Goal: Transaction & Acquisition: Obtain resource

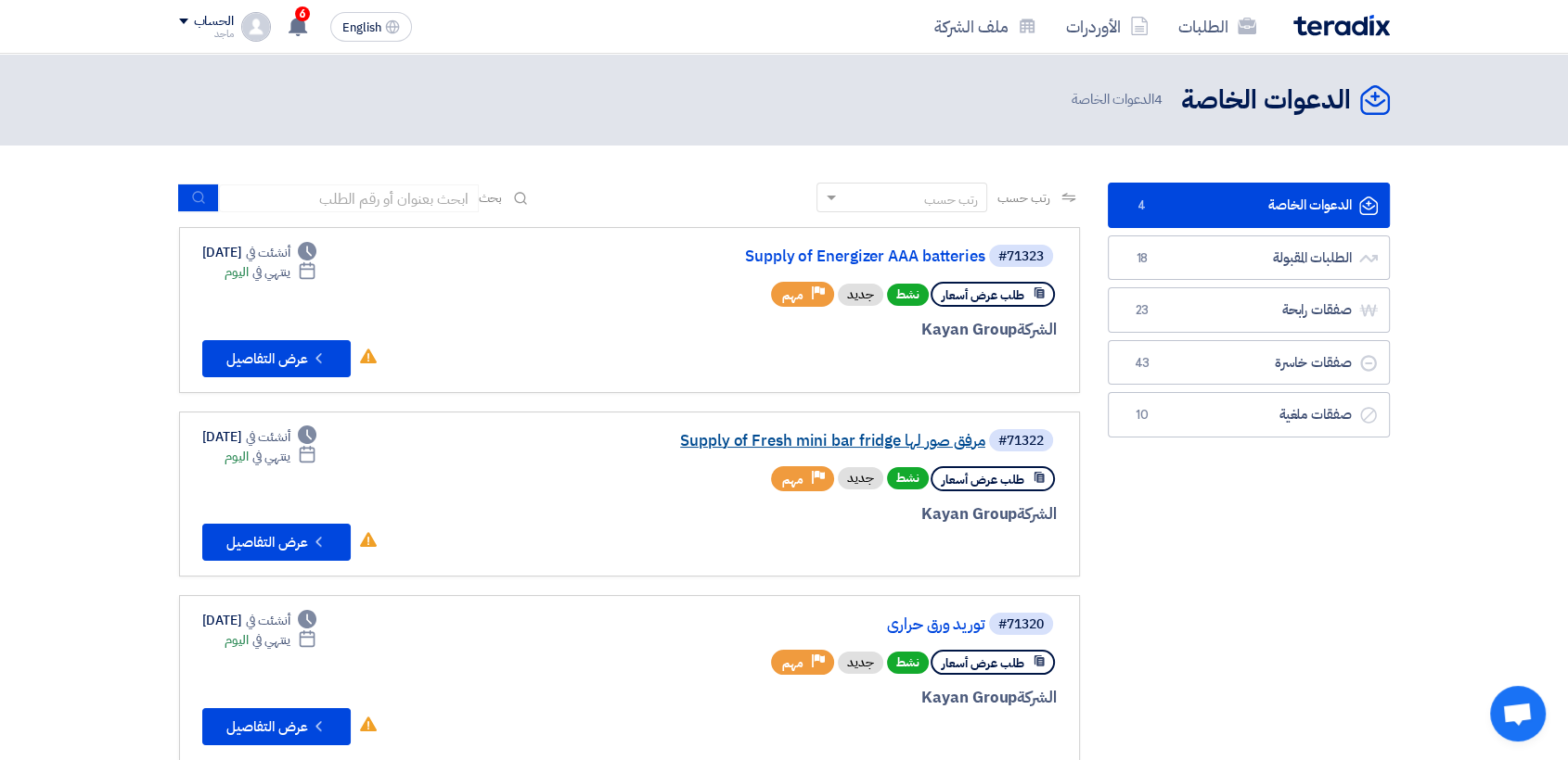
click at [769, 445] on link "Supply of Fresh mini bar fridge مرفق صور لها" at bounding box center [800, 440] width 371 height 16
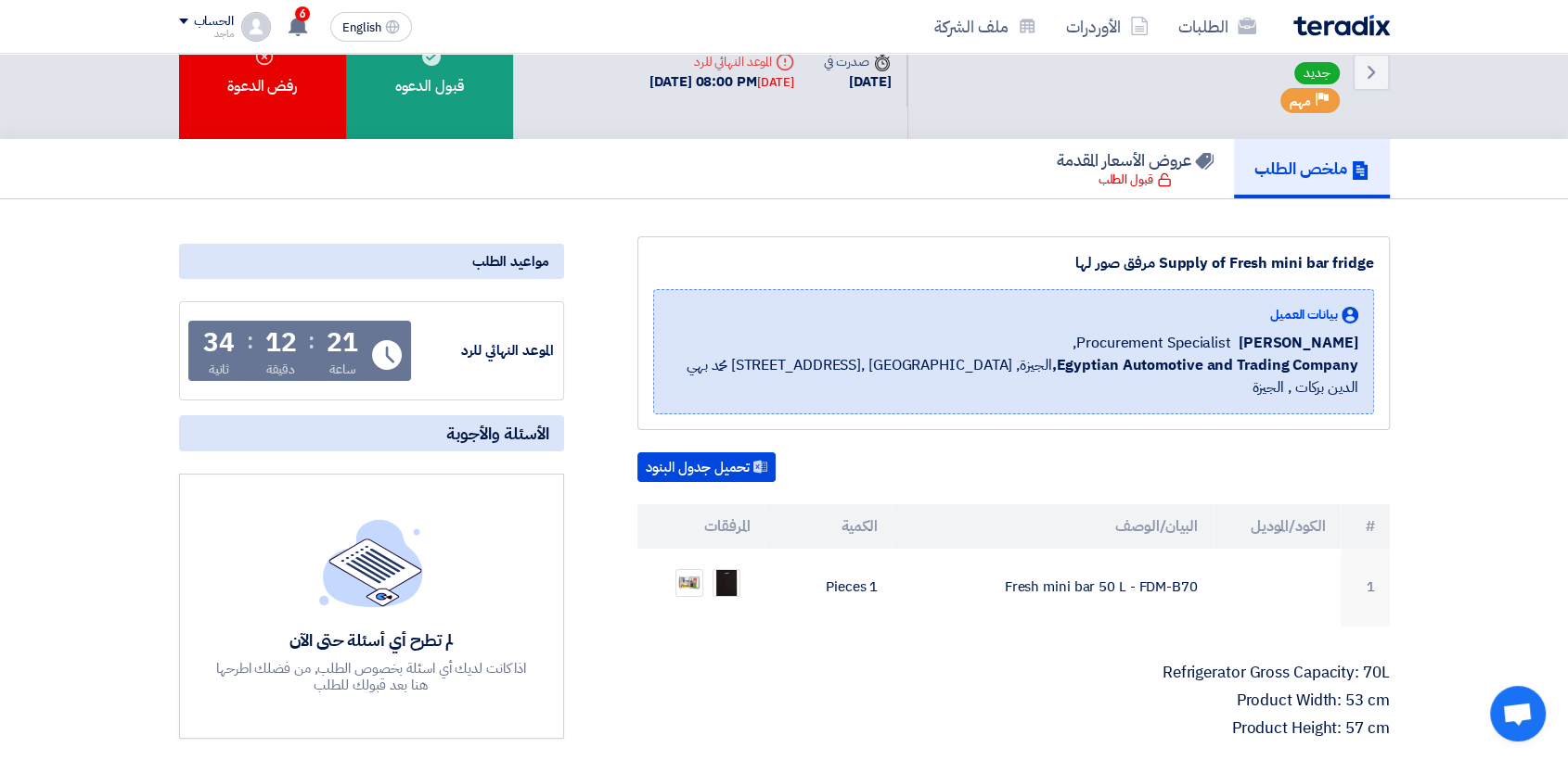
scroll to position [58, 0]
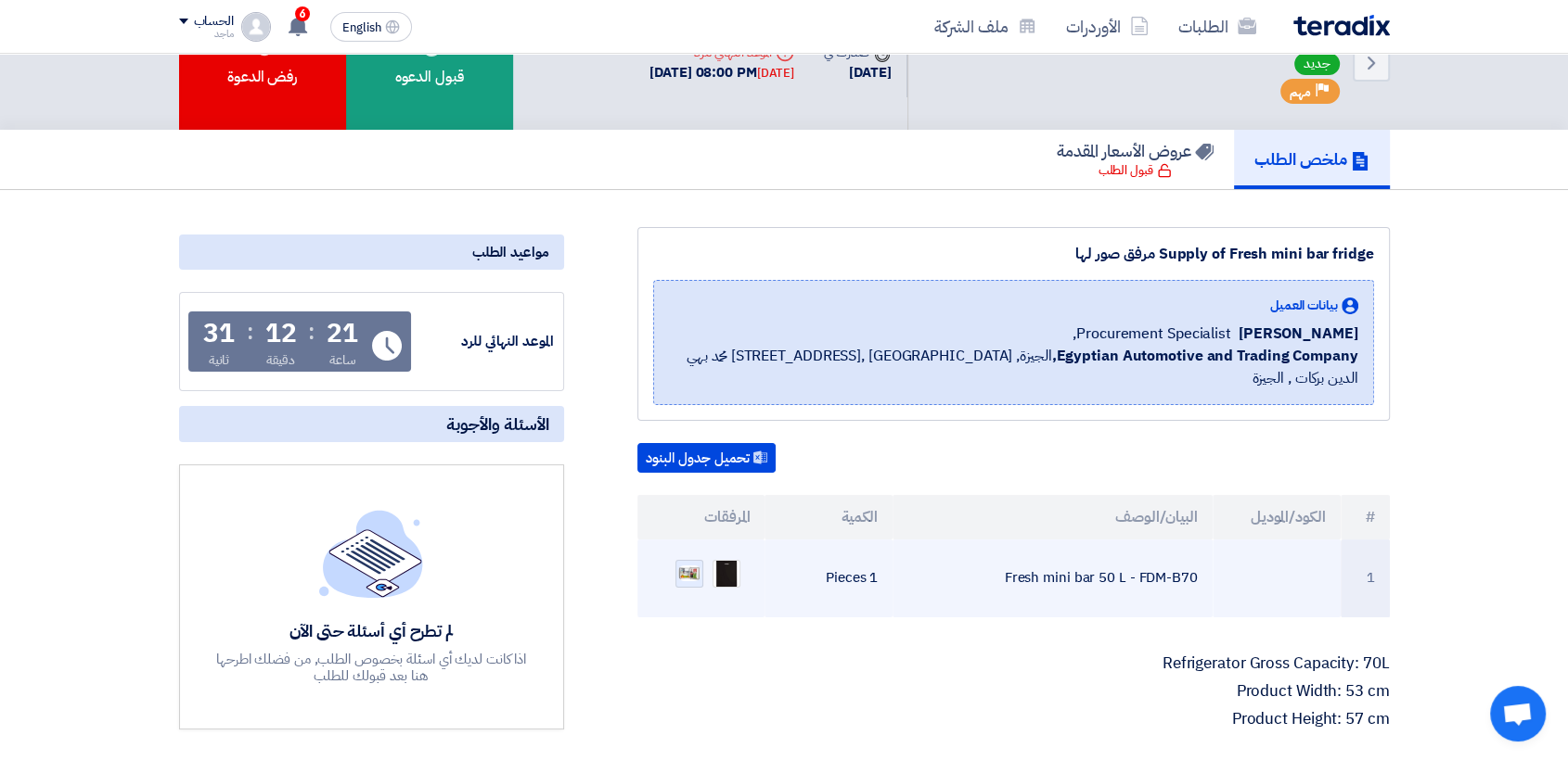
click at [698, 560] on div at bounding box center [689, 574] width 28 height 28
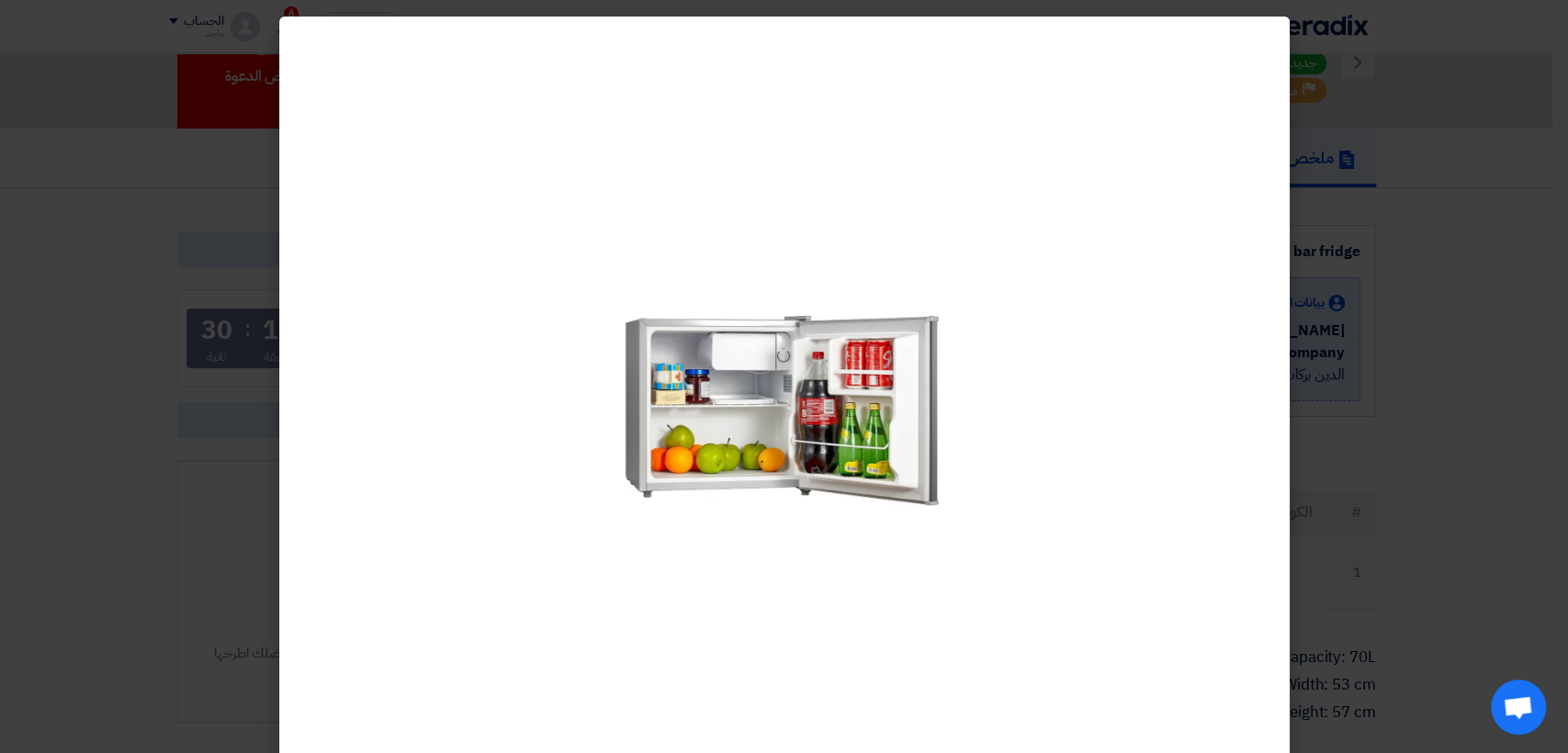
click at [1524, 377] on modal-container at bounding box center [784, 376] width 1568 height 753
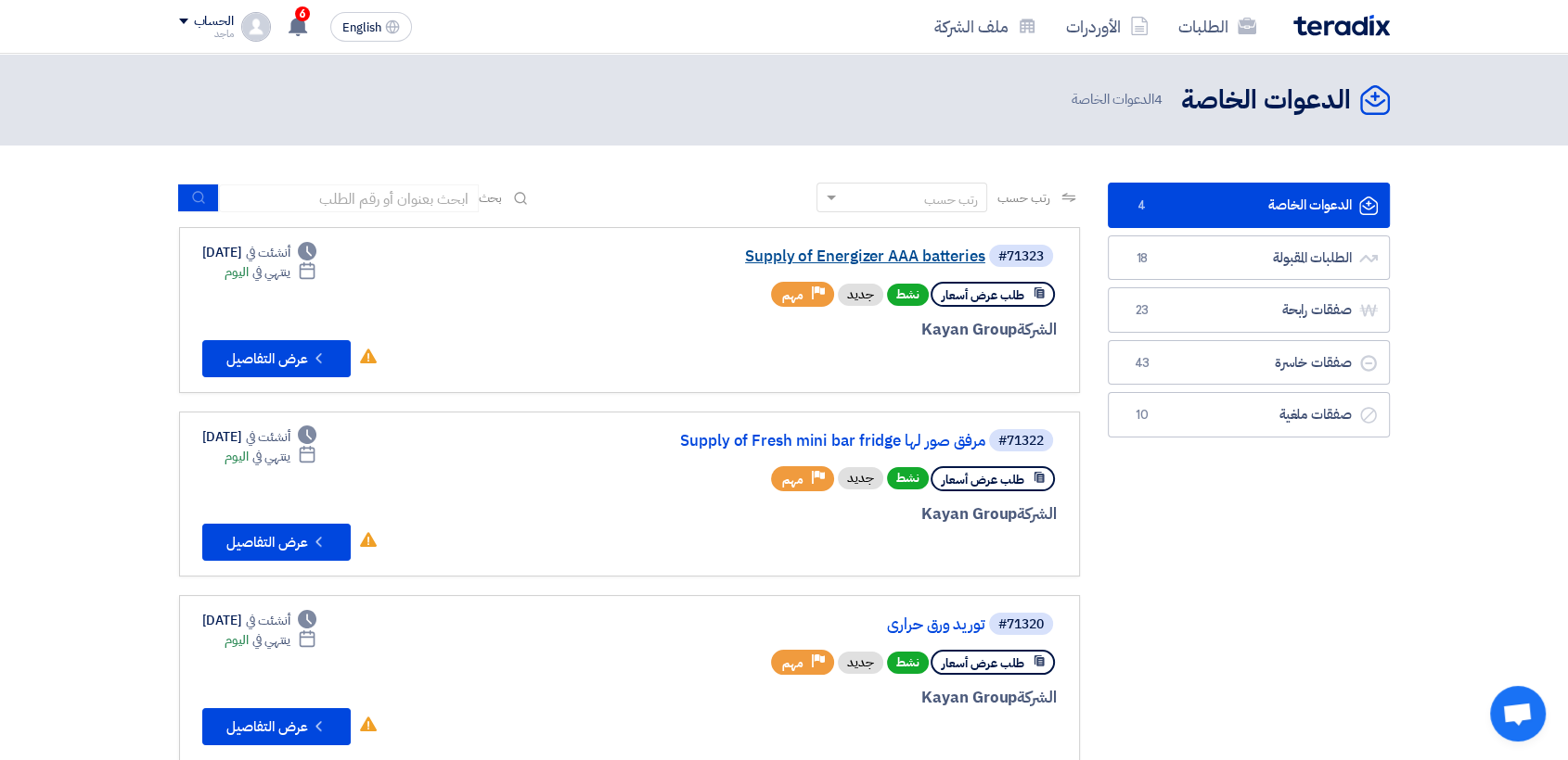
click at [800, 250] on link "Supply of Energizer AAA batteries" at bounding box center [800, 256] width 371 height 16
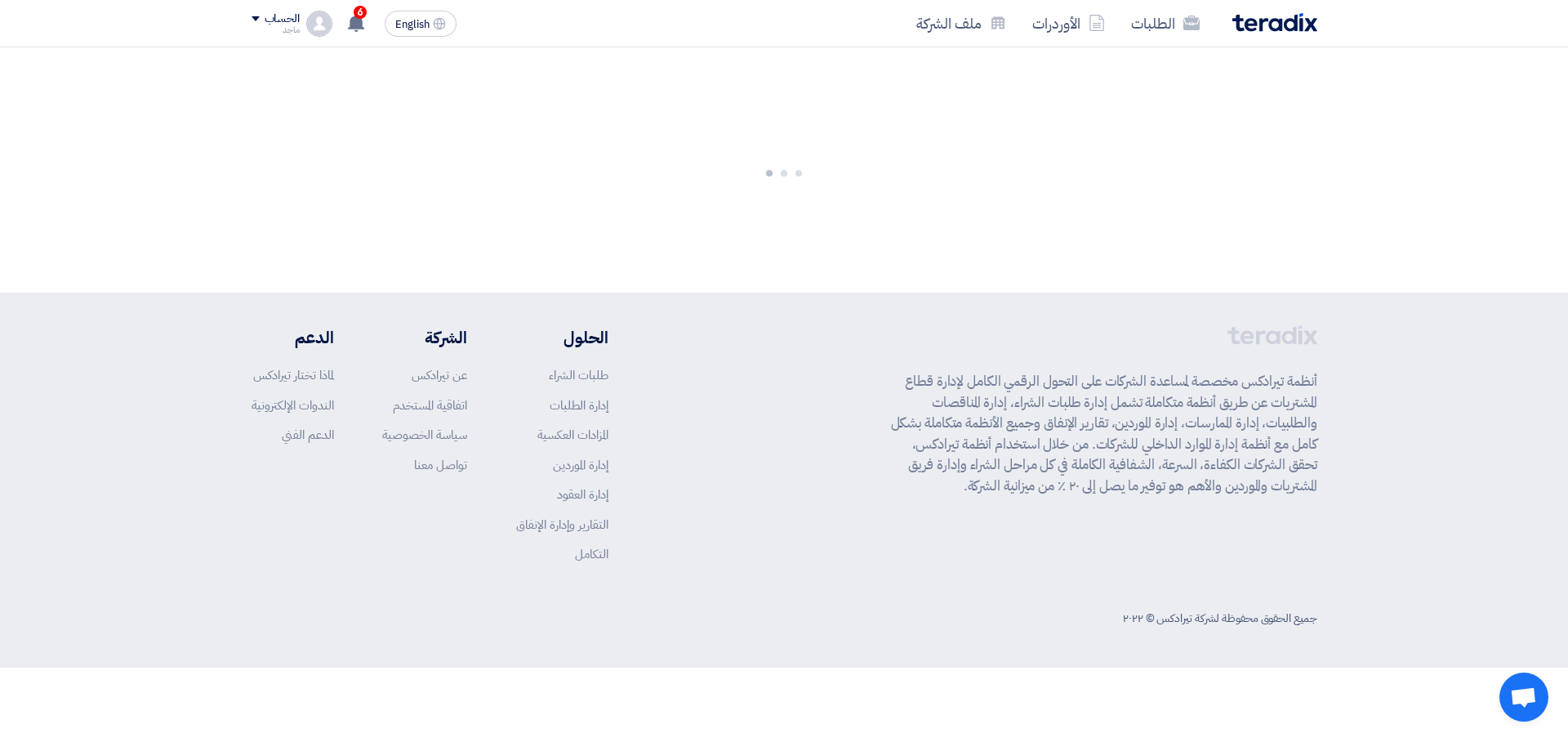
click at [795, 266] on div at bounding box center [784, 170] width 1568 height 245
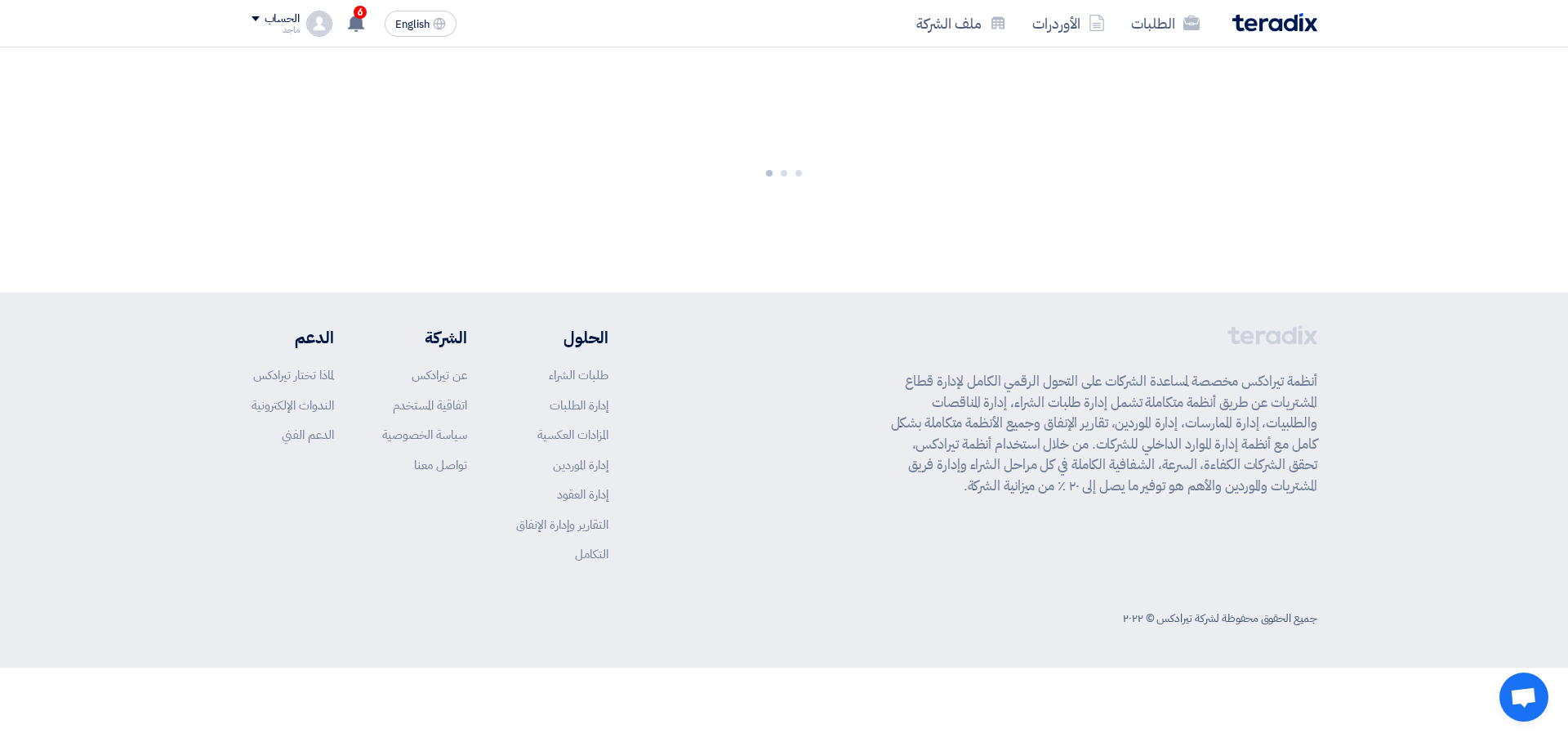
click at [774, 111] on div at bounding box center [784, 170] width 1568 height 245
click at [784, 102] on div at bounding box center [784, 170] width 1568 height 245
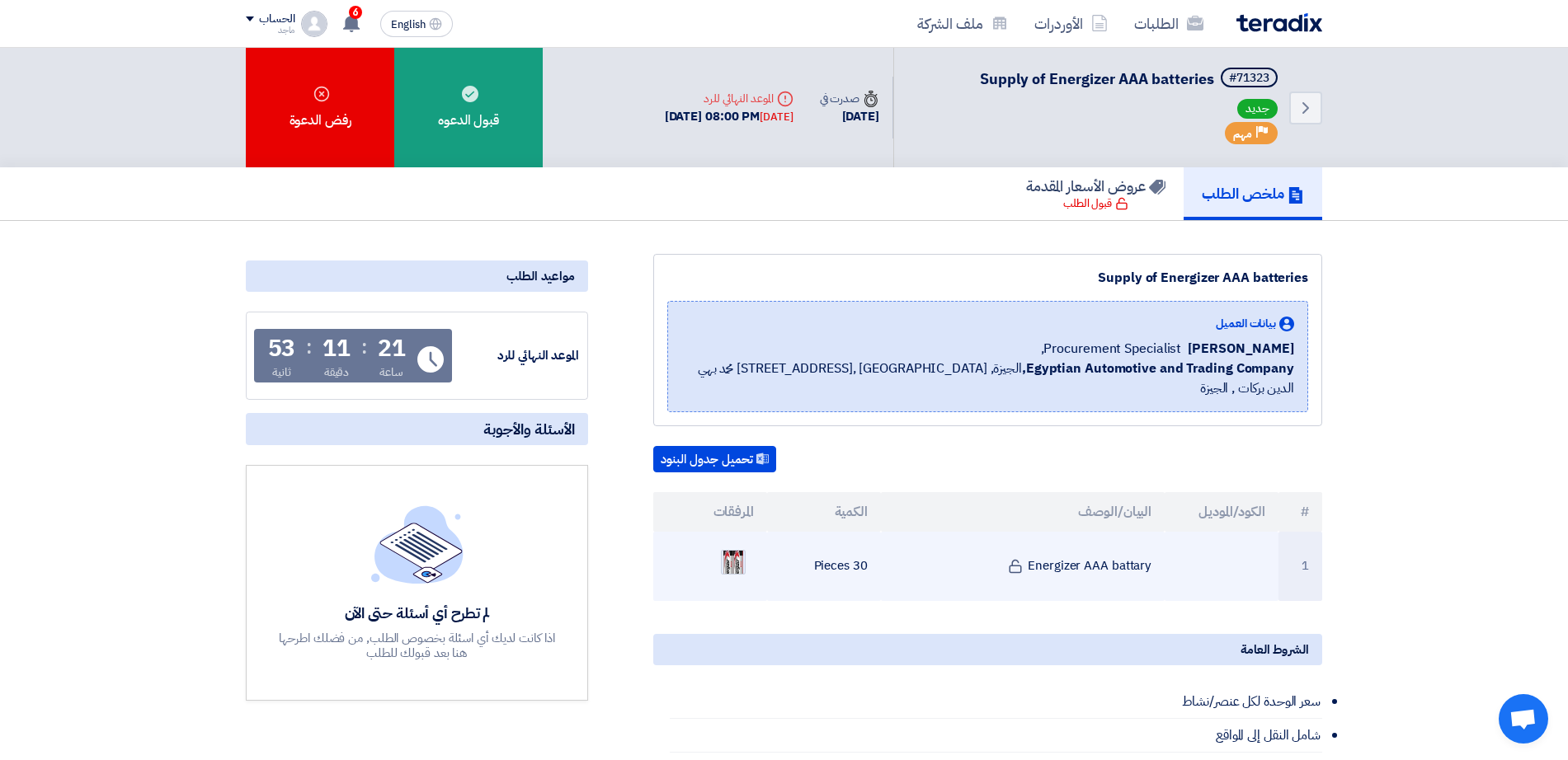
click at [723, 550] on div at bounding box center [733, 562] width 25 height 25
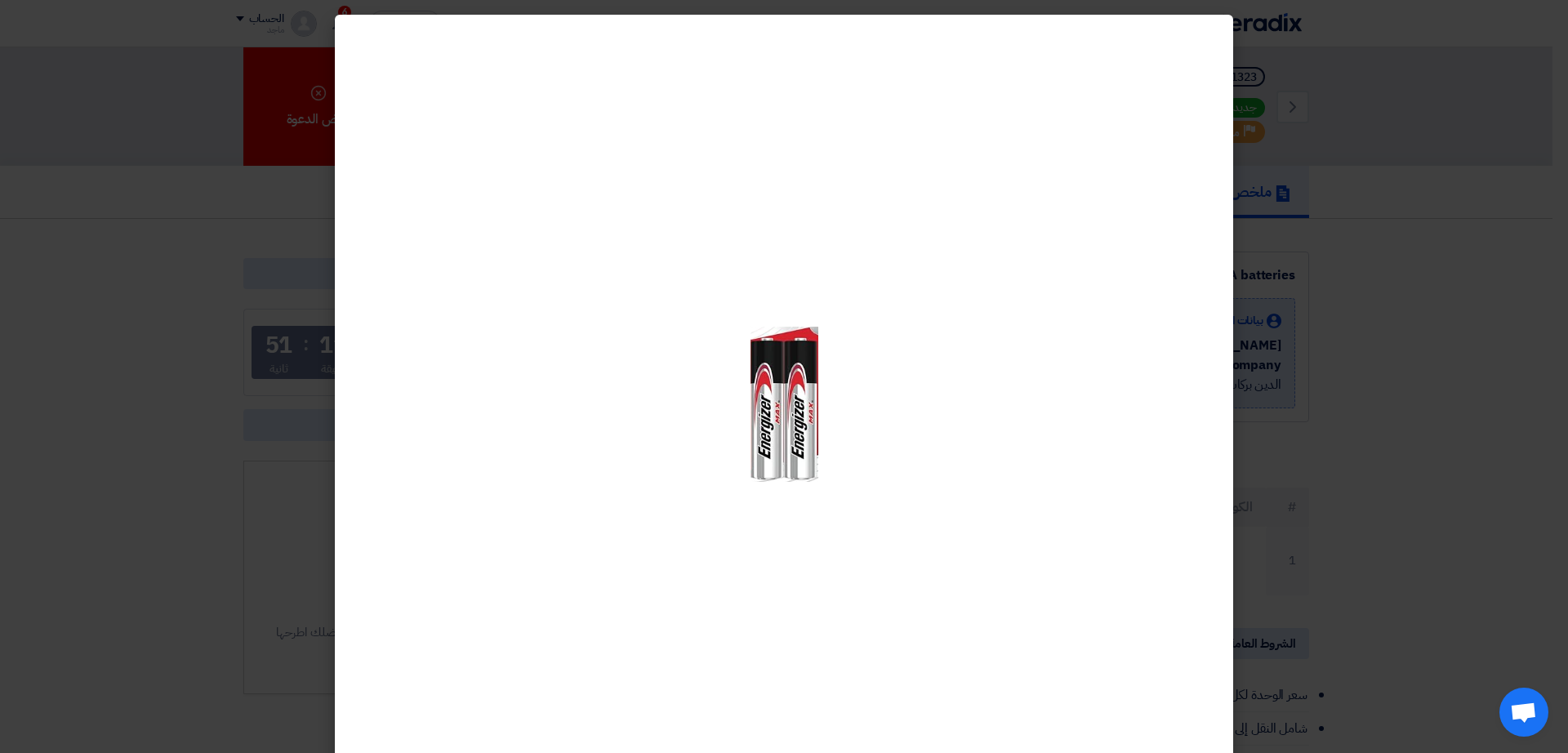
click at [1380, 413] on modal-container at bounding box center [784, 376] width 1568 height 753
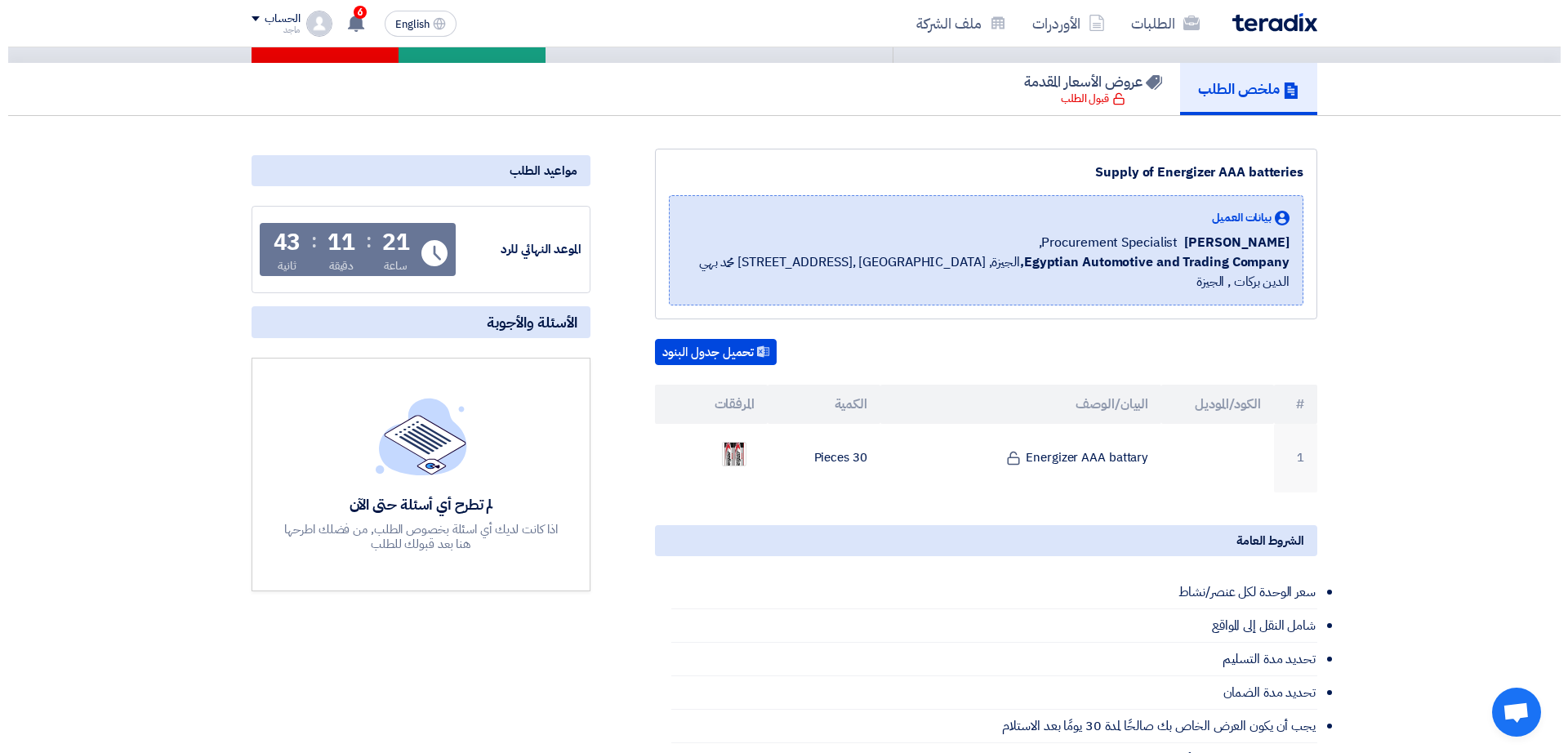
scroll to position [102, 0]
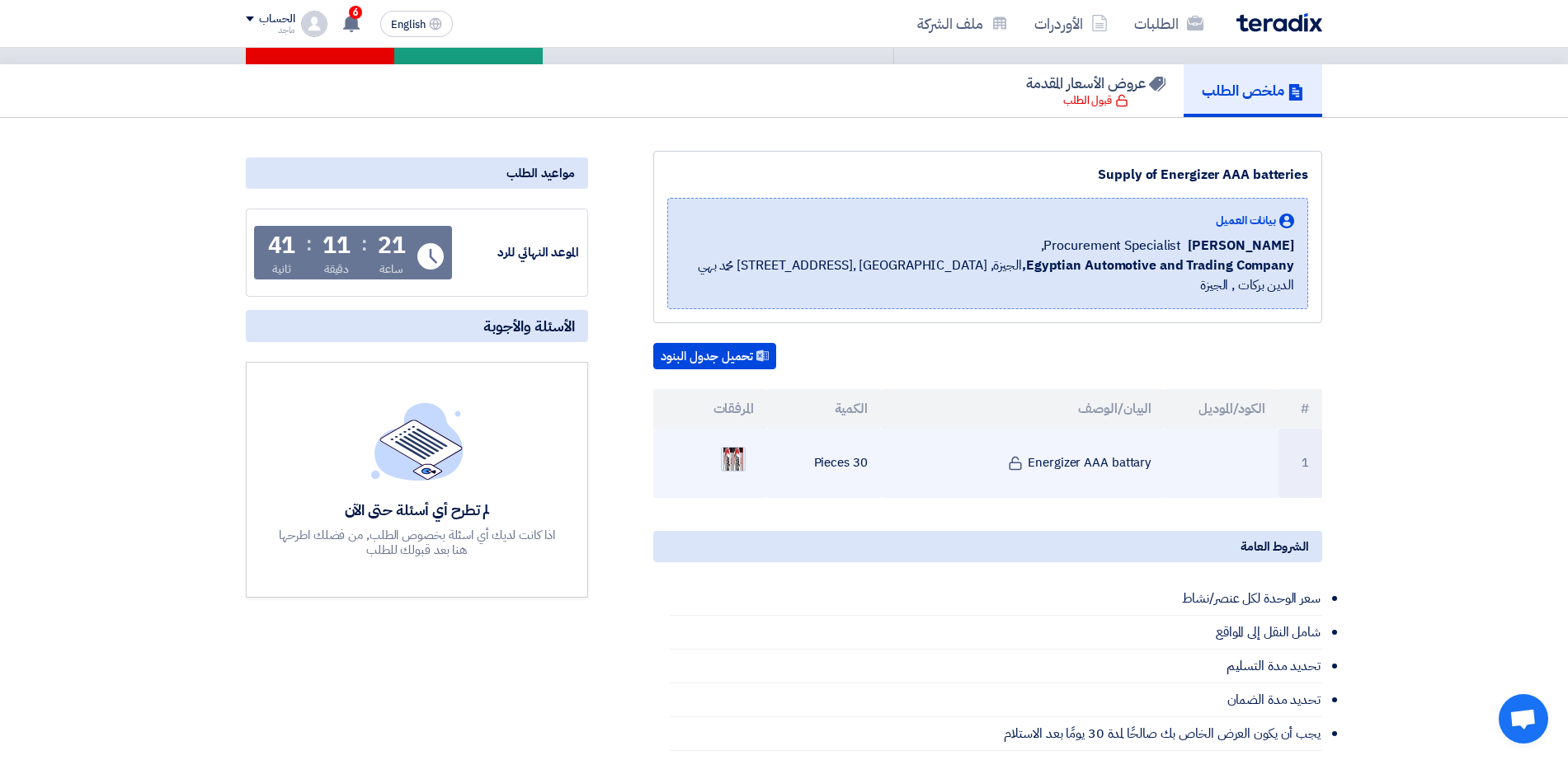
click at [733, 447] on div at bounding box center [733, 459] width 25 height 25
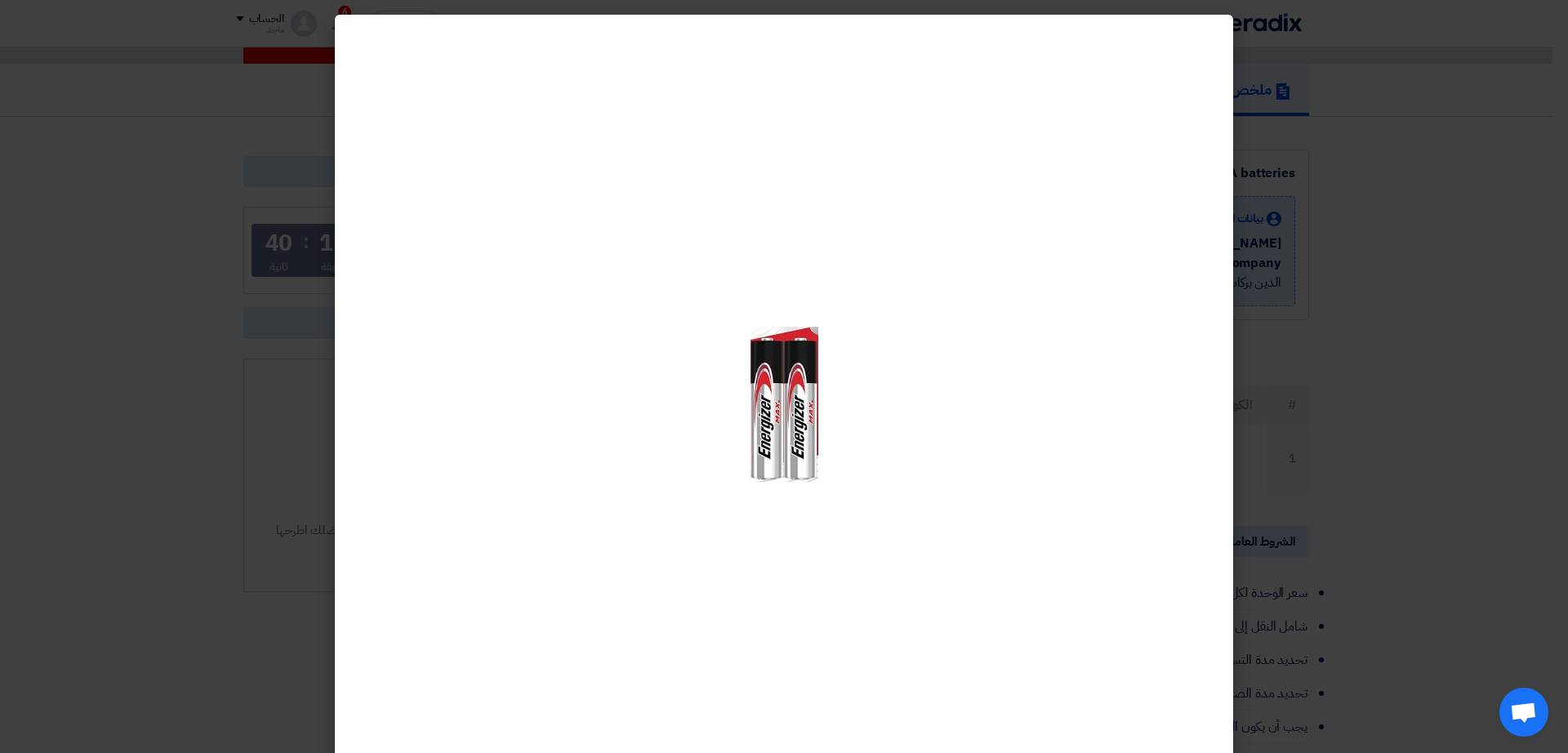
click at [1380, 360] on modal-container at bounding box center [784, 376] width 1568 height 753
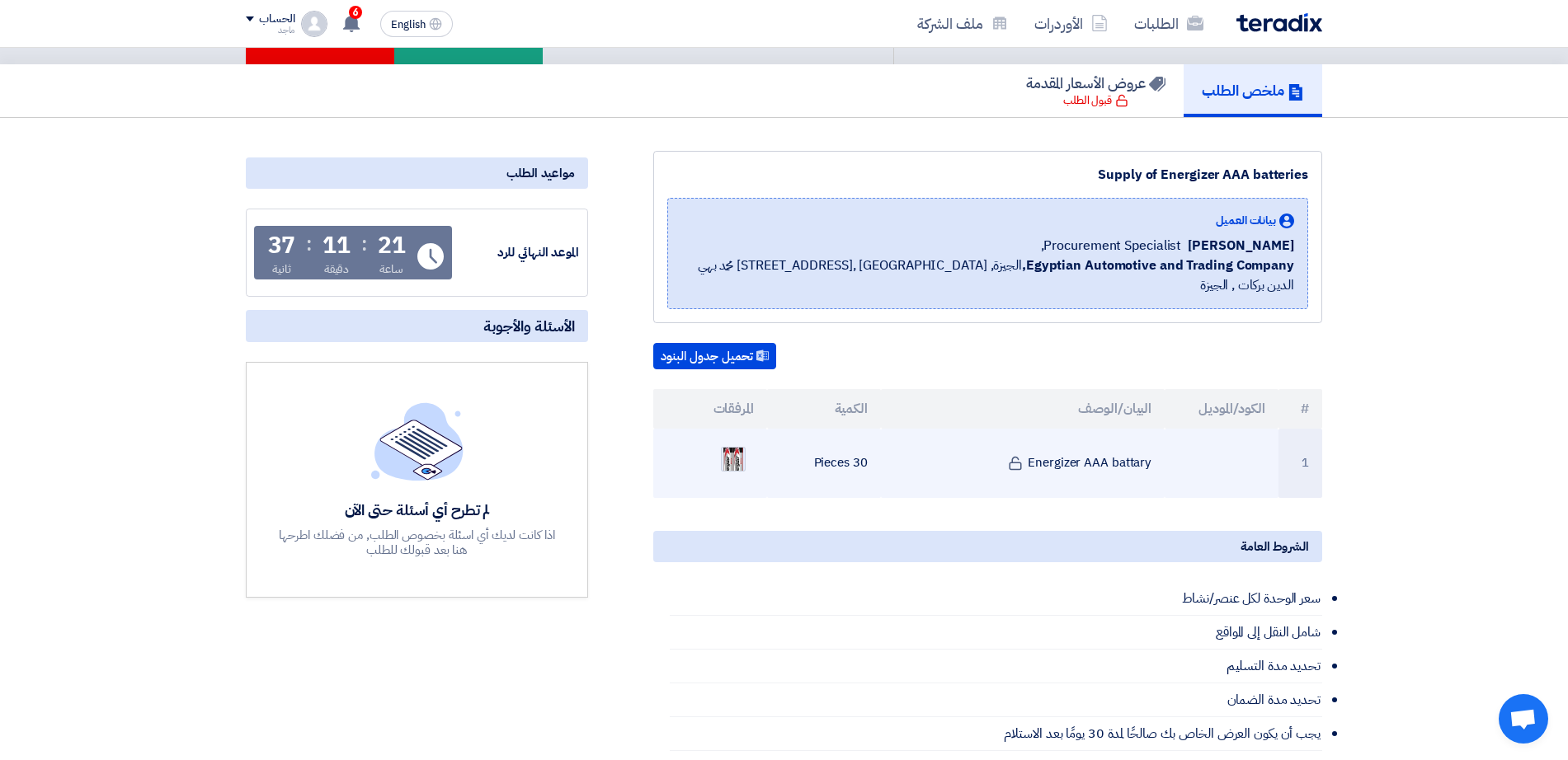
click at [740, 447] on img at bounding box center [733, 459] width 23 height 49
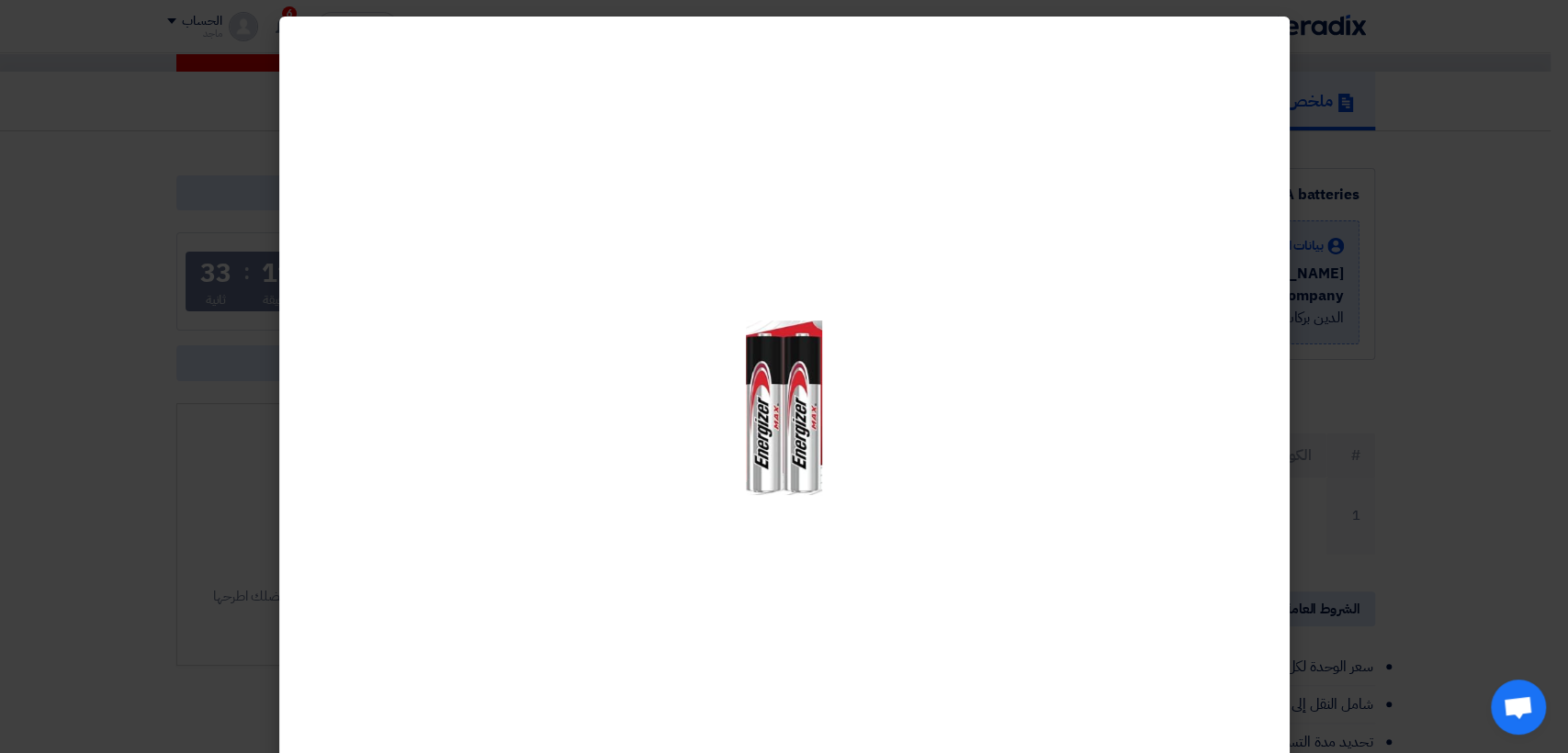
click at [1353, 375] on modal-container at bounding box center [784, 376] width 1568 height 753
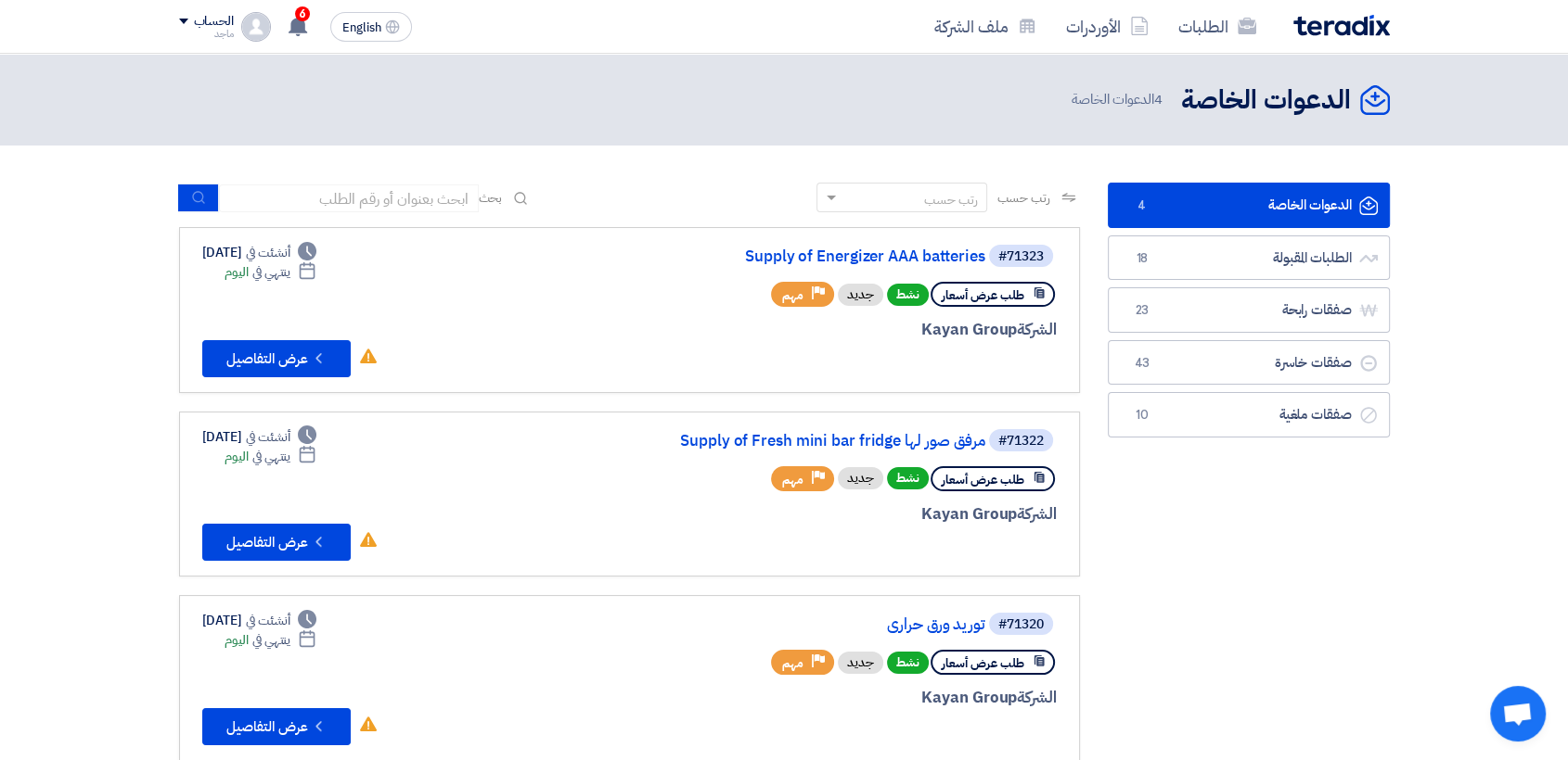
click at [941, 428] on div "#71322 Supply of Fresh mini bar fridge مرفق صور لها" at bounding box center [834, 440] width 446 height 26
click at [943, 445] on link "Supply of Fresh mini bar fridge مرفق صور لها" at bounding box center [800, 440] width 371 height 16
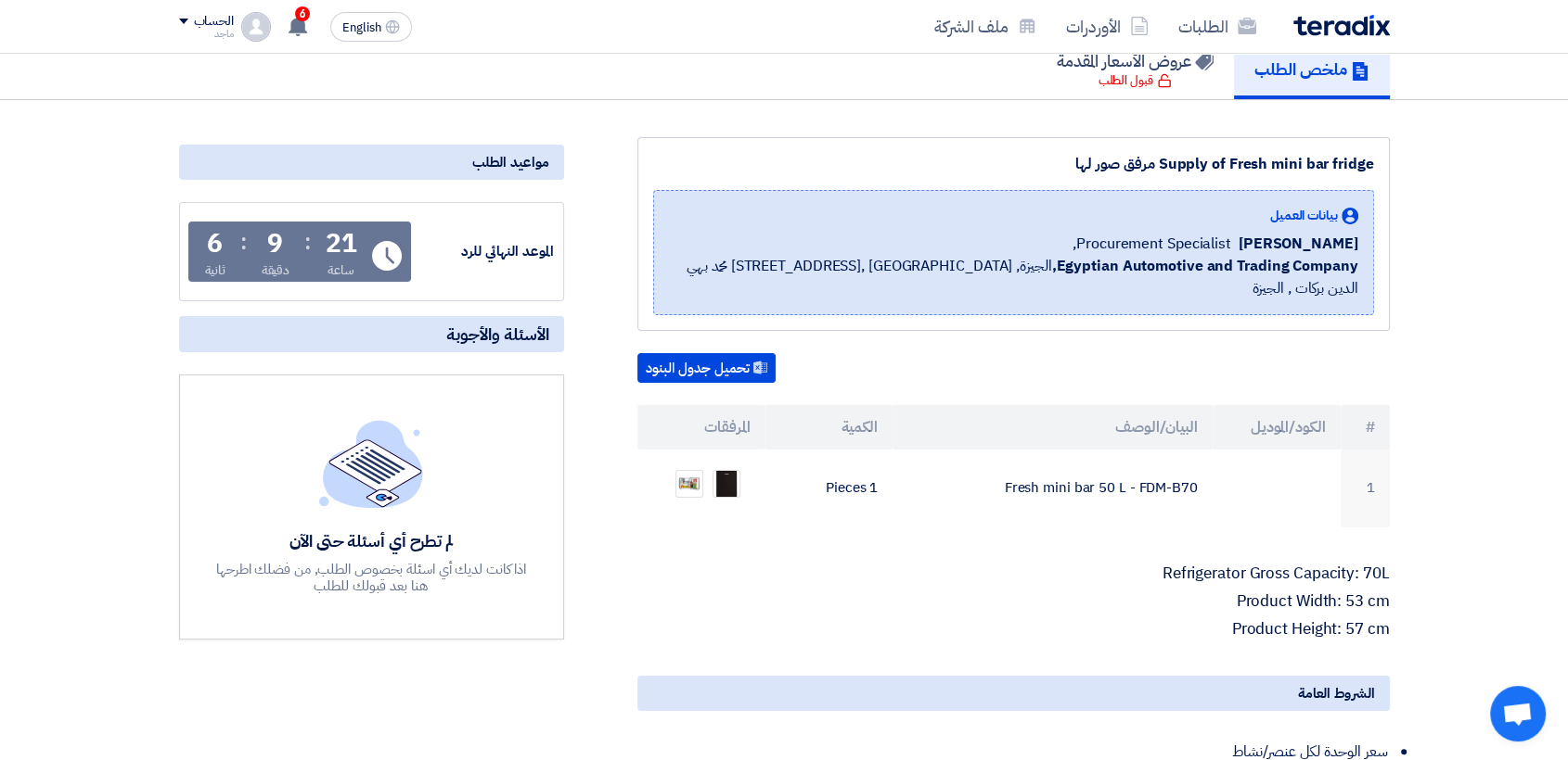
scroll to position [135, 0]
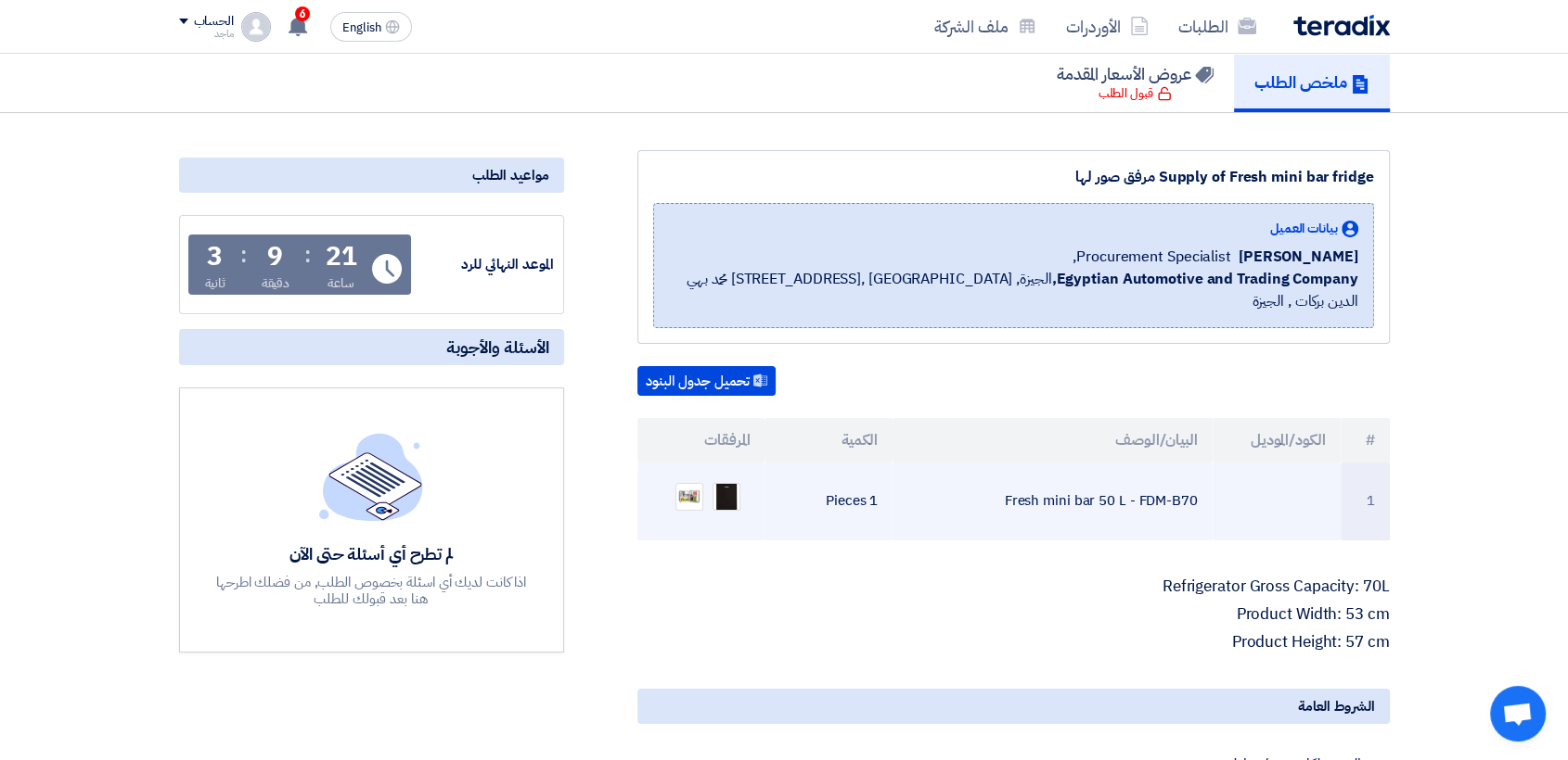
click at [705, 474] on ul at bounding box center [701, 497] width 99 height 46
click at [690, 487] on img at bounding box center [689, 496] width 26 height 19
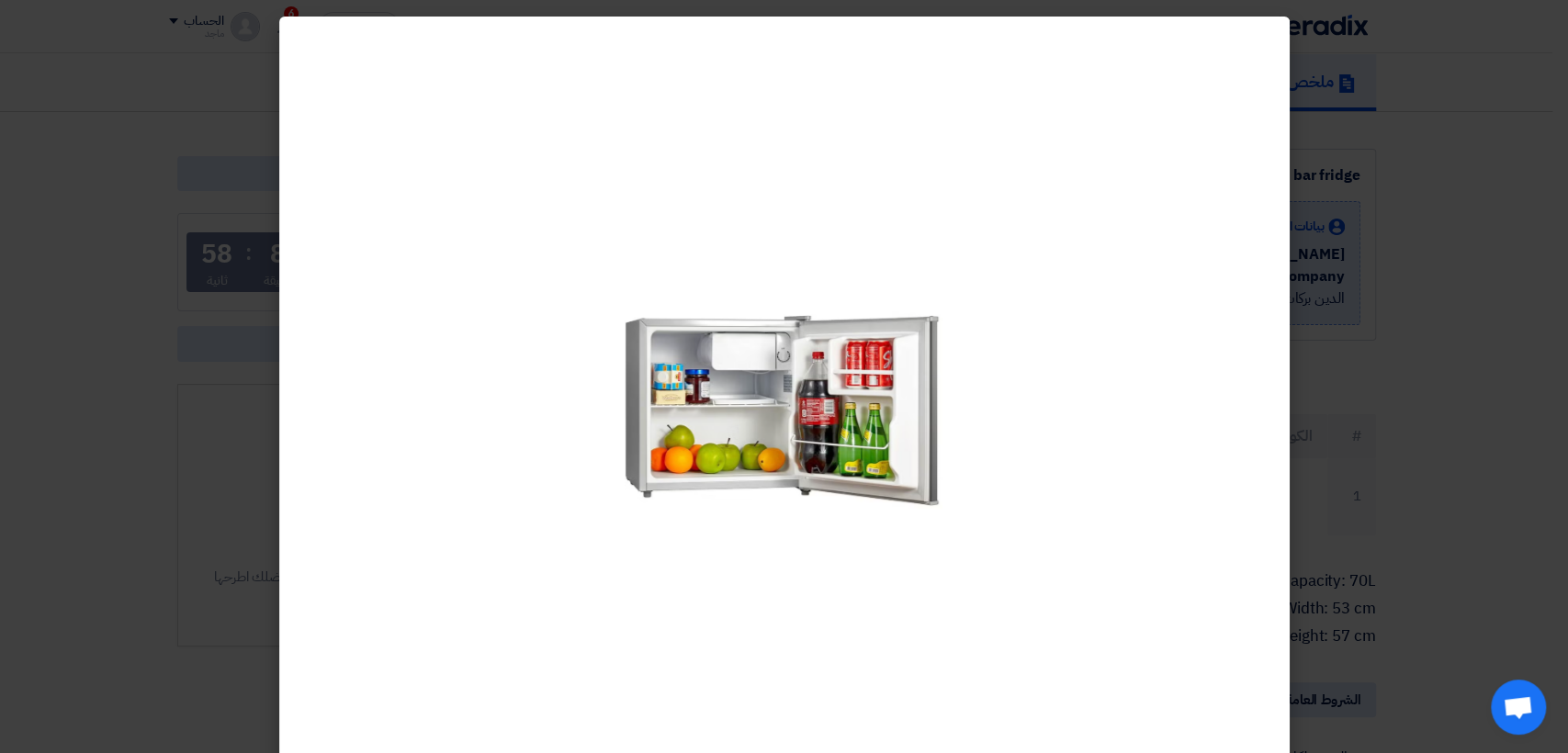
click at [1367, 250] on modal-container at bounding box center [784, 376] width 1568 height 753
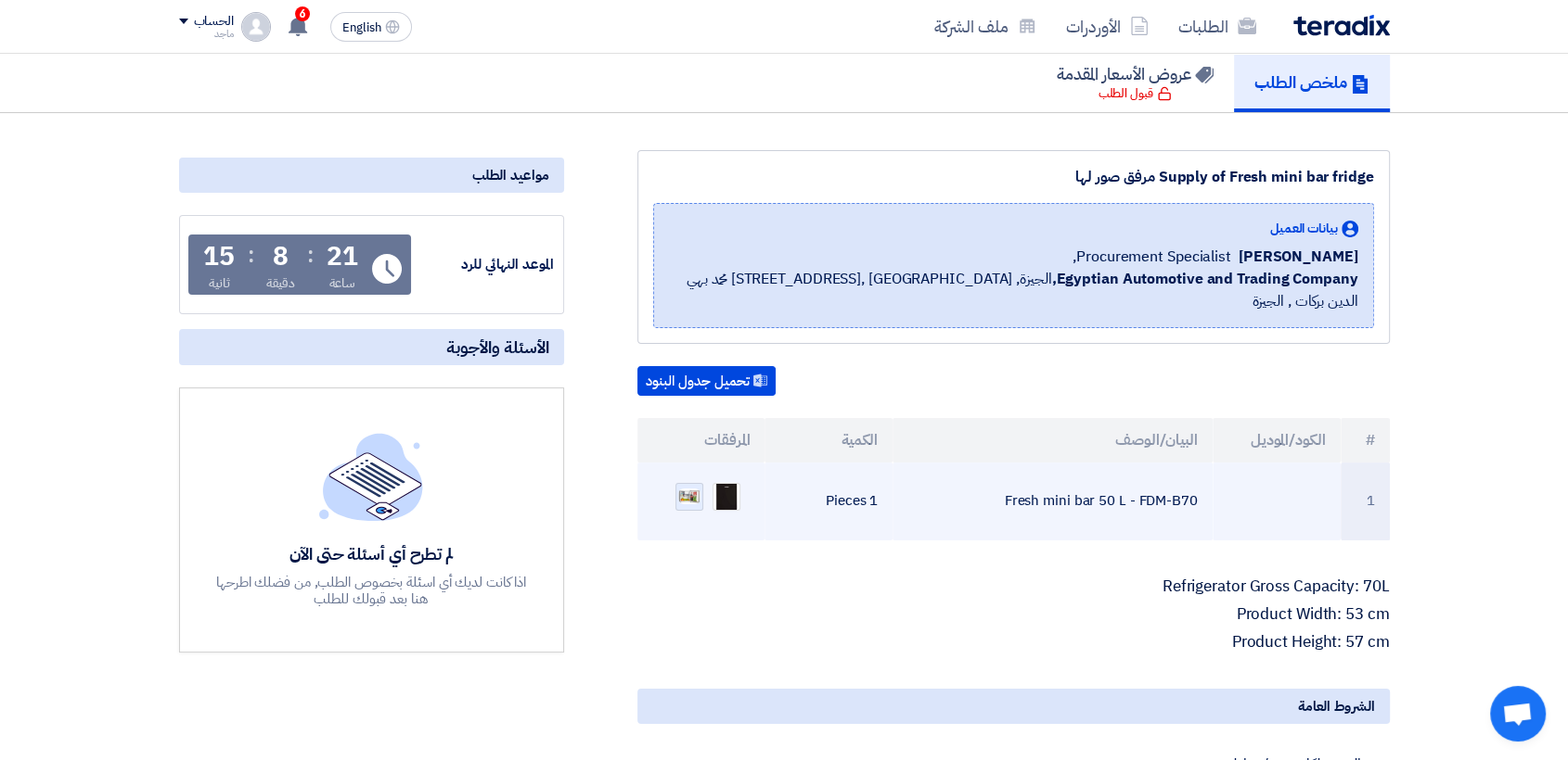
click at [696, 487] on img at bounding box center [689, 496] width 26 height 19
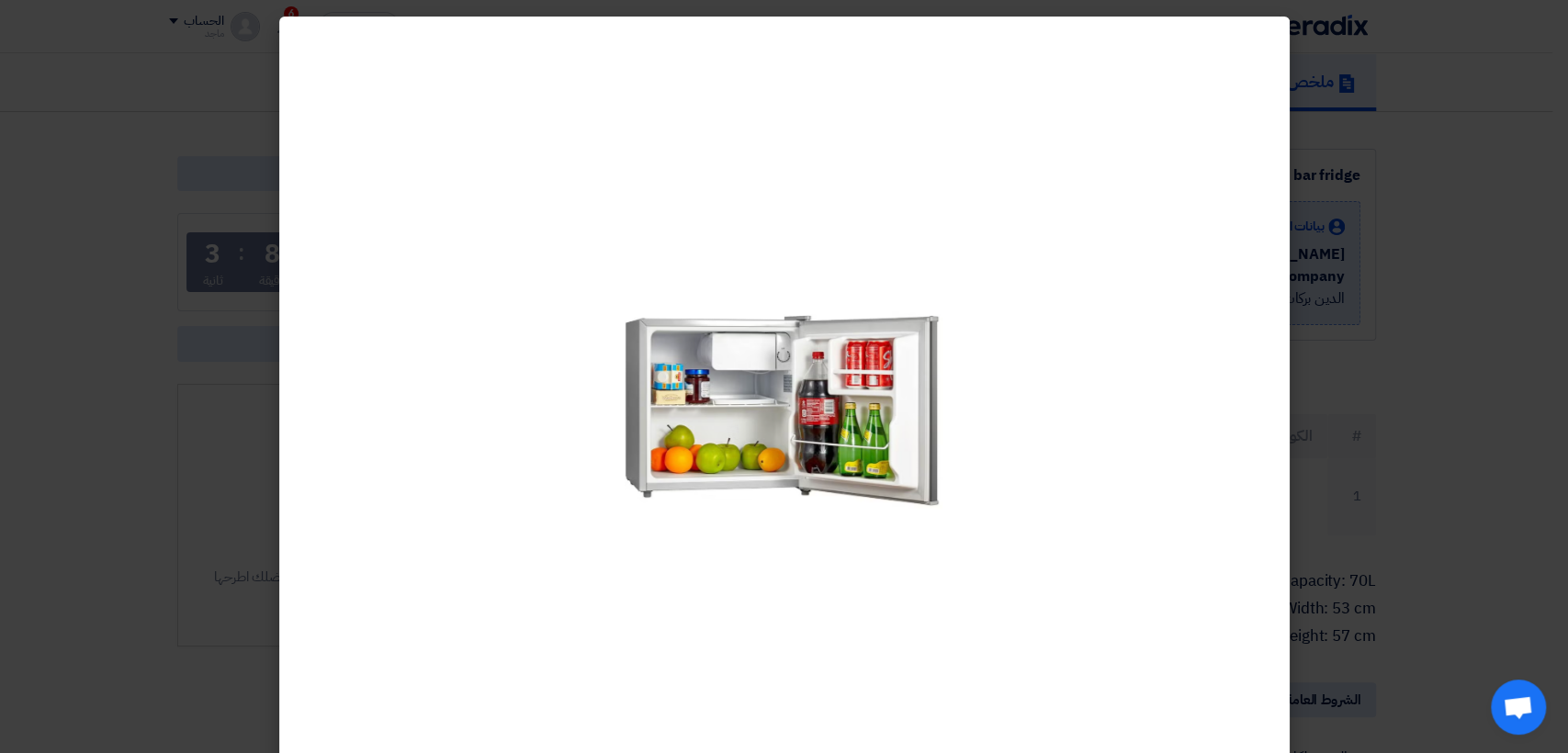
click at [1400, 469] on modal-container at bounding box center [784, 376] width 1568 height 753
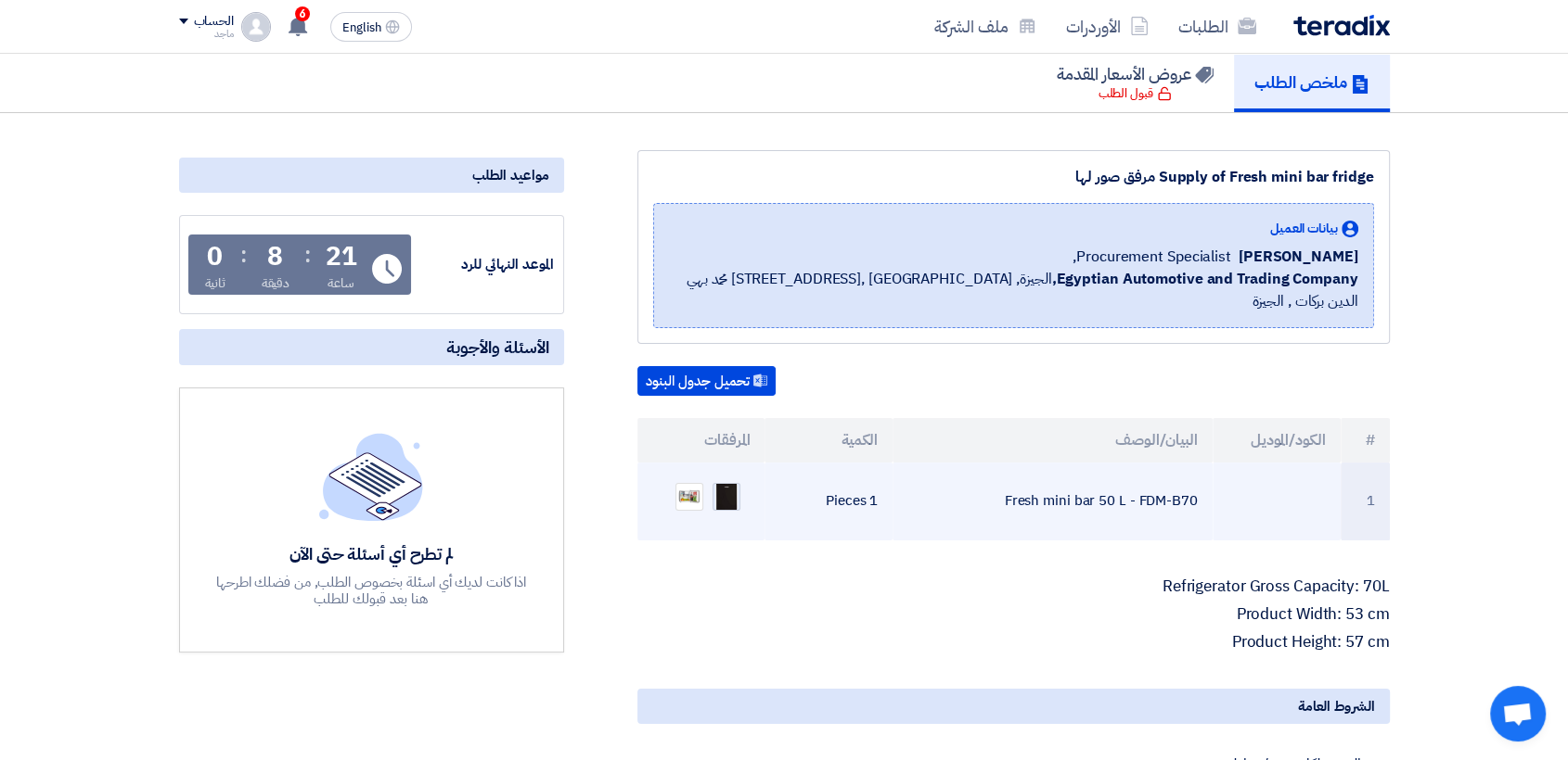
click at [725, 479] on img at bounding box center [726, 496] width 26 height 35
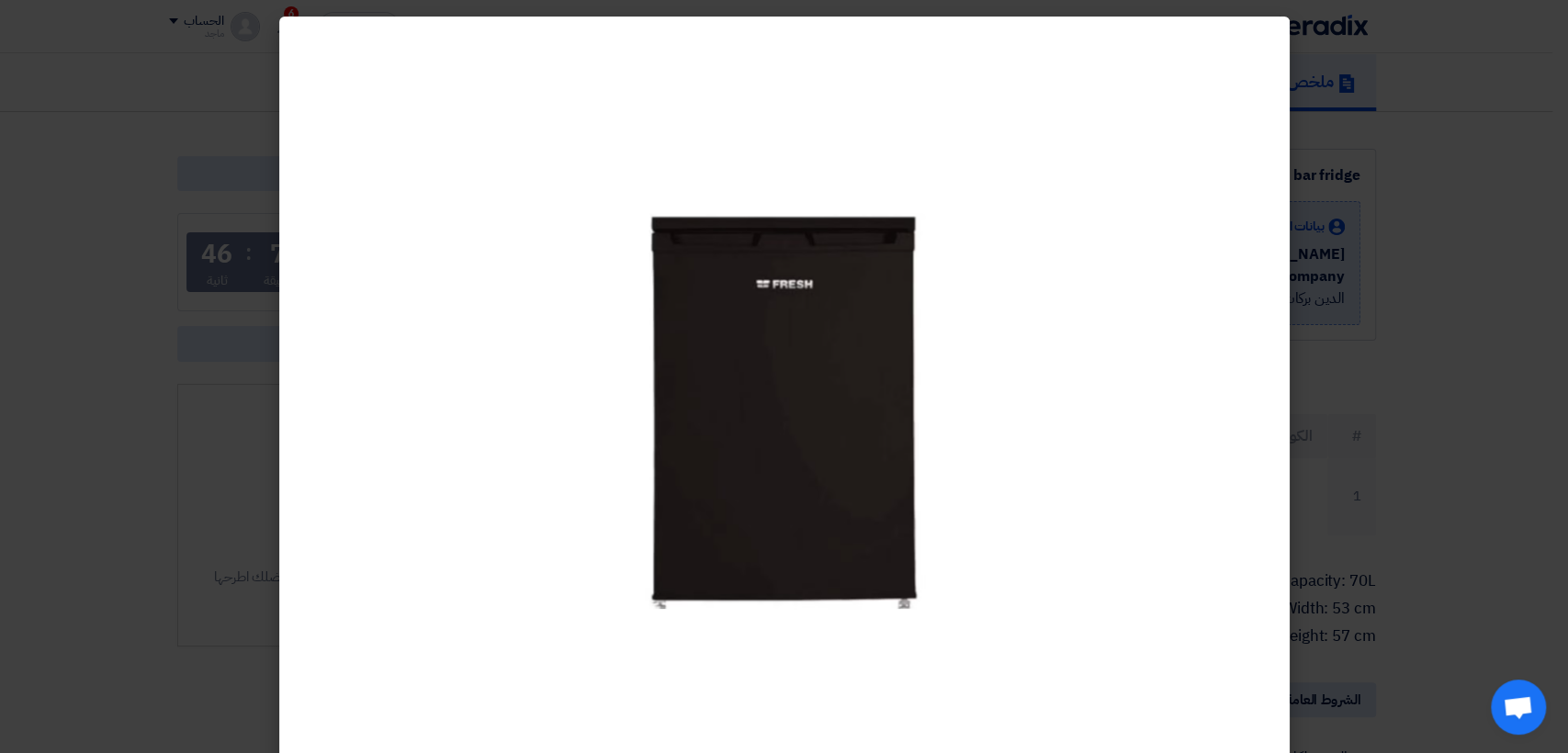
click at [1299, 501] on modal-container at bounding box center [784, 376] width 1568 height 753
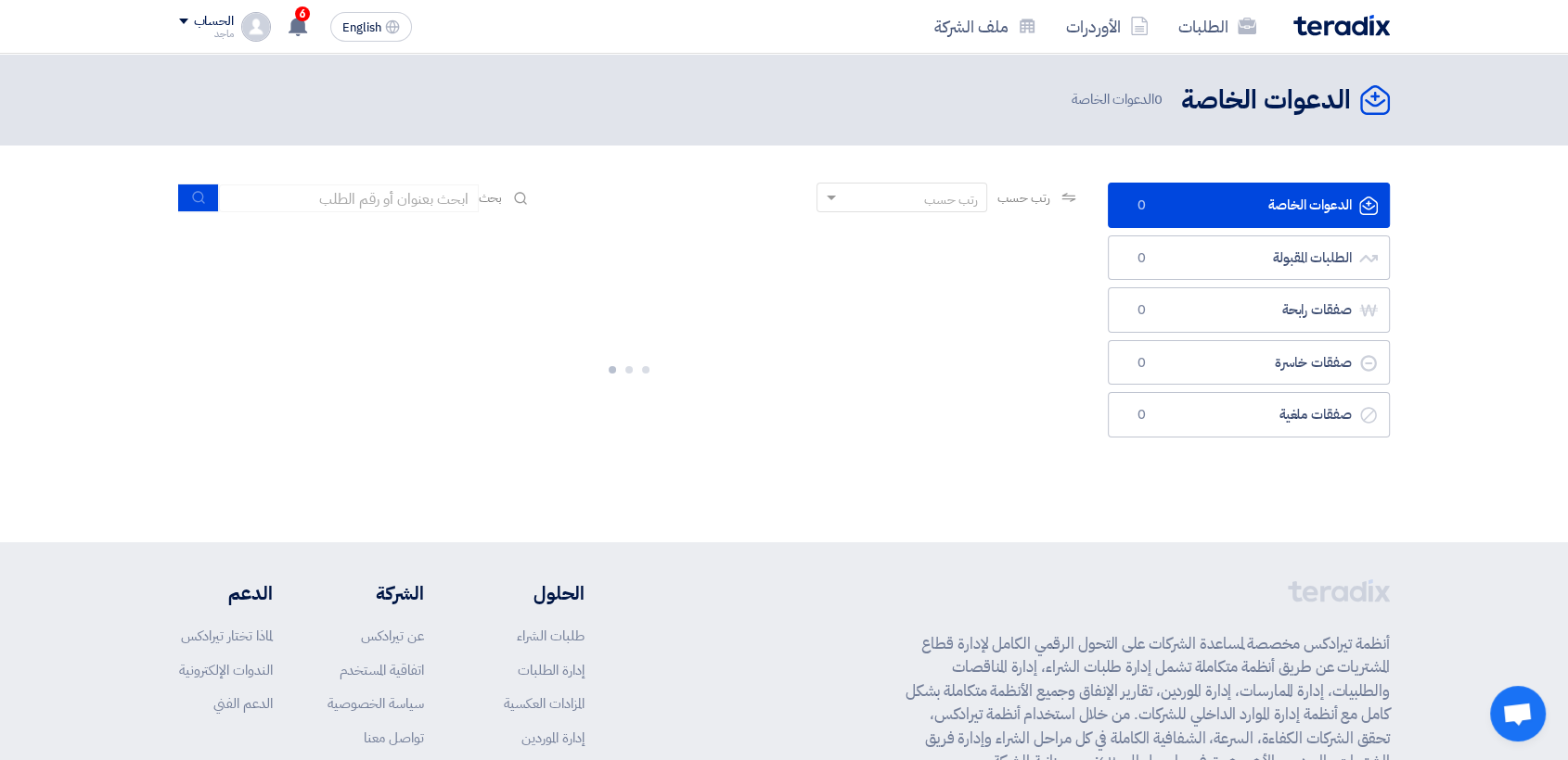
drag, startPoint x: 754, startPoint y: 398, endPoint x: 650, endPoint y: 800, distance: 415.2
click at [650, 759] on html "الطلبات الأوردرات ملف الشركة English EN 6 تم نشر طلب عروض أسعار جديد - شاهد الت…" at bounding box center [784, 484] width 1568 height 968
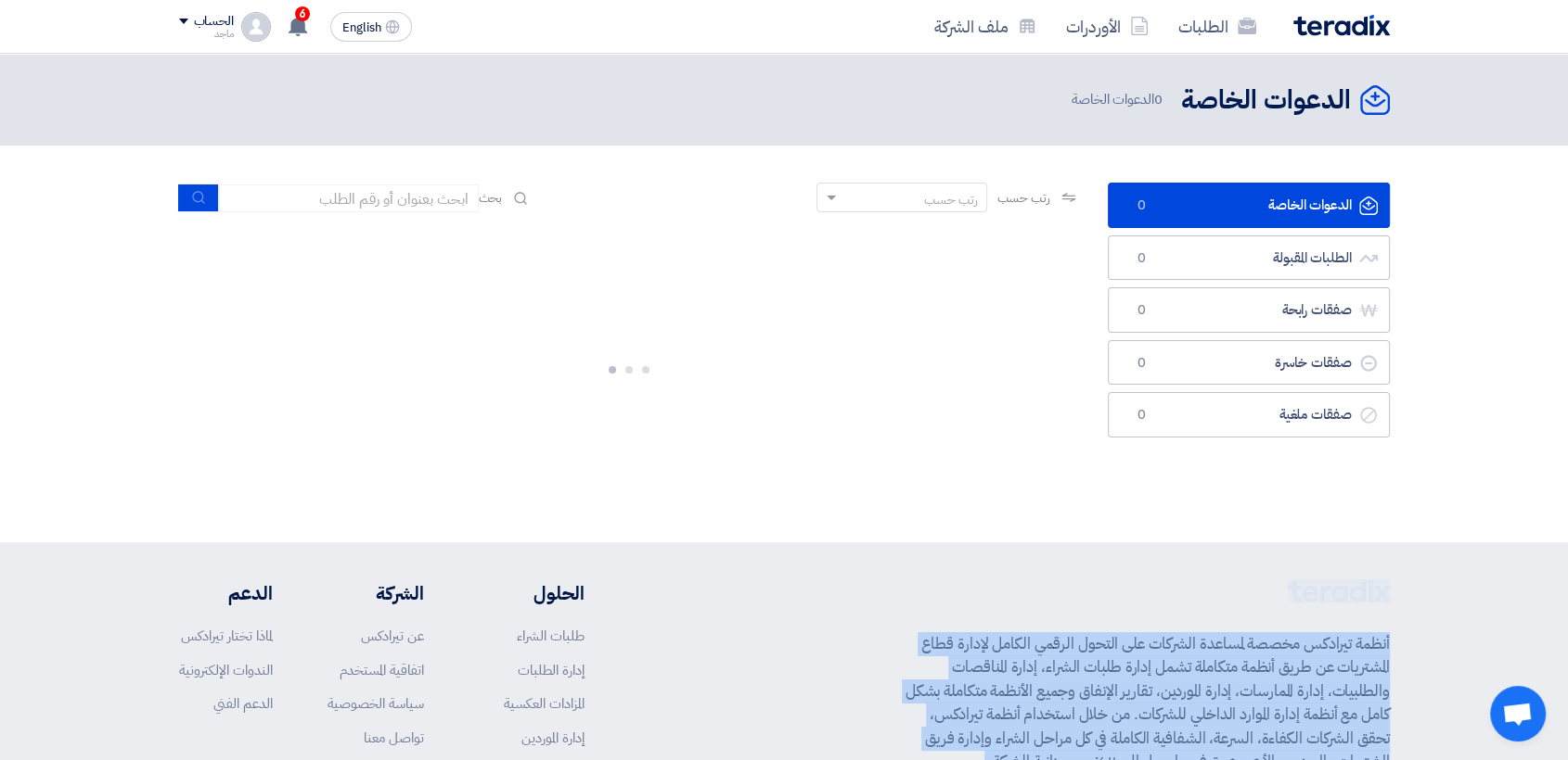
click at [1003, 555] on footer "أنظمة تيرادكس مخصصة لمساعدة الشركات على التحول الرقمي الكامل لإدارة قطاع المشتر…" at bounding box center [784, 755] width 1568 height 426
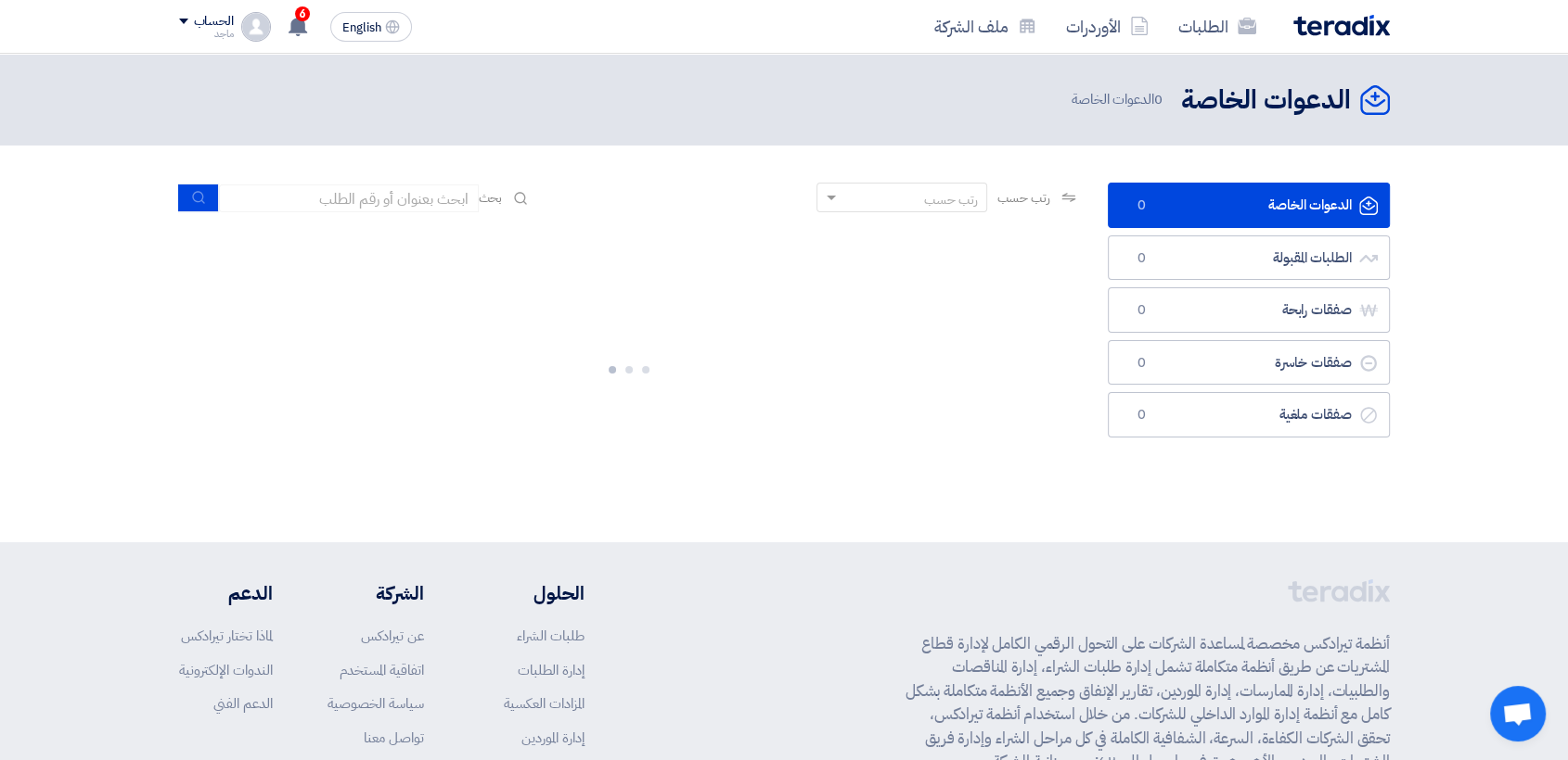
click at [1003, 555] on footer "أنظمة تيرادكس مخصصة لمساعدة الشركات على التحول الرقمي الكامل لإدارة قطاع المشتر…" at bounding box center [784, 755] width 1568 height 426
click at [869, 275] on div at bounding box center [629, 366] width 900 height 278
